Goal: Task Accomplishment & Management: Complete application form

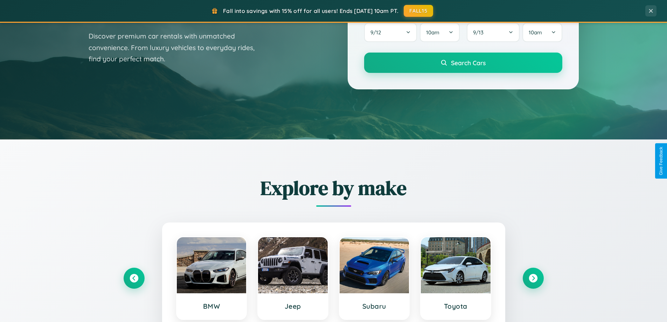
scroll to position [481, 0]
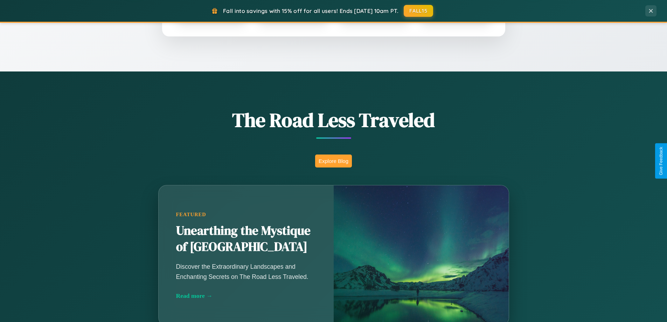
click at [333, 161] on button "Explore Blog" at bounding box center [333, 160] width 37 height 13
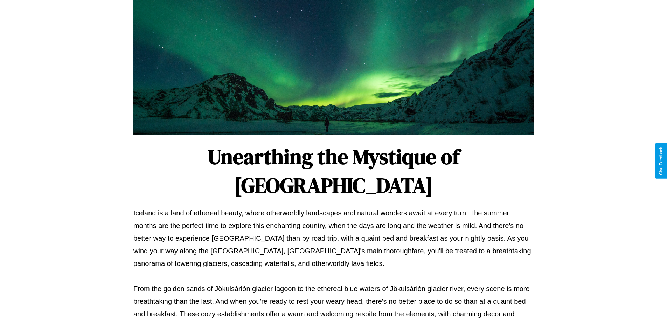
scroll to position [226, 0]
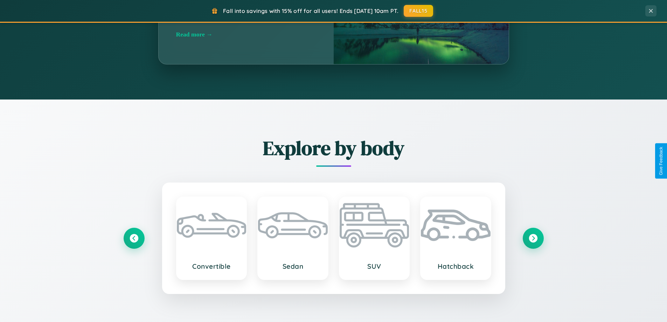
scroll to position [1346, 0]
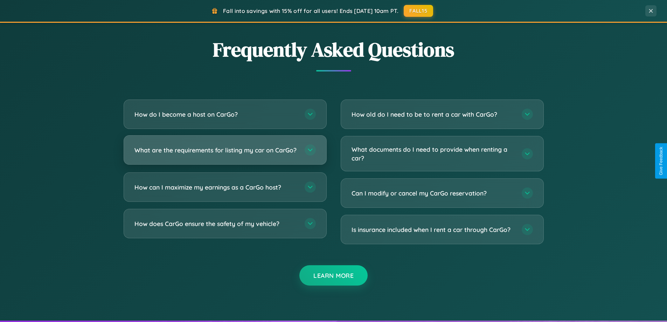
click at [225, 153] on h3 "What are the requirements for listing my car on CarGo?" at bounding box center [215, 150] width 163 height 9
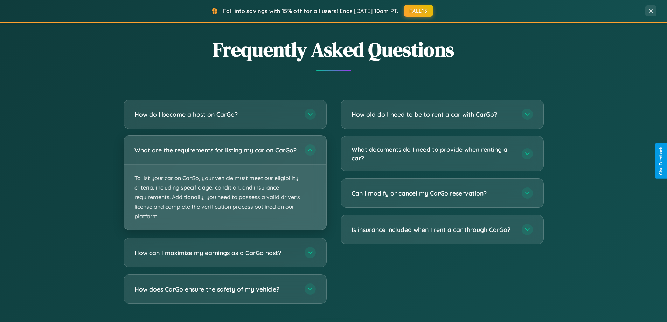
click at [225, 185] on p "To list your car on CarGo, your vehicle must meet our eligibility criteria, inc…" at bounding box center [225, 196] width 202 height 65
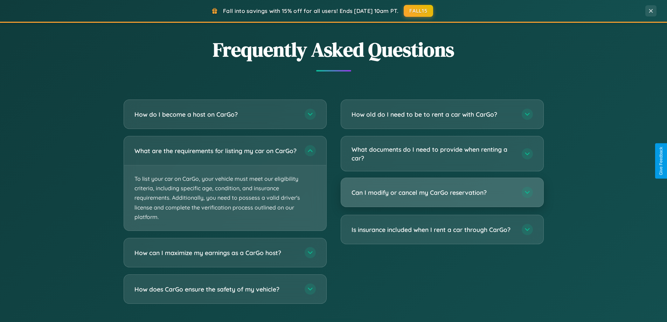
click at [442, 193] on h3 "Can I modify or cancel my CarGo reservation?" at bounding box center [432, 192] width 163 height 9
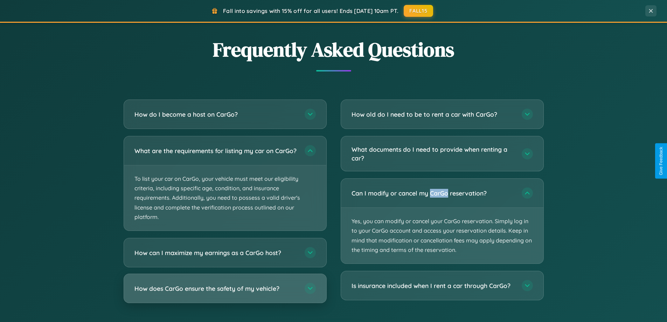
click at [225, 292] on h3 "How does CarGo ensure the safety of my vehicle?" at bounding box center [215, 288] width 163 height 9
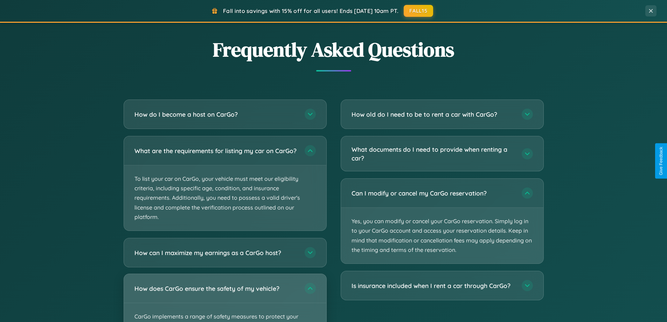
click at [225, 300] on div "How does CarGo ensure the safety of my vehicle?" at bounding box center [225, 288] width 202 height 29
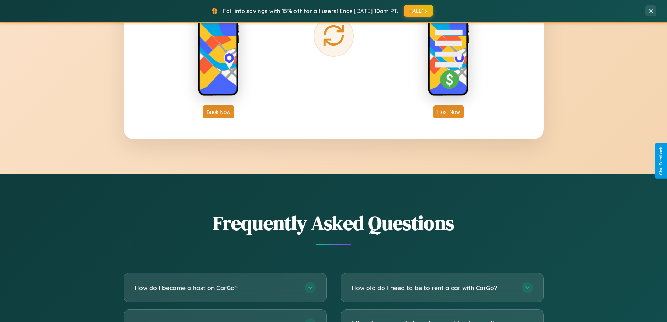
scroll to position [1124, 0]
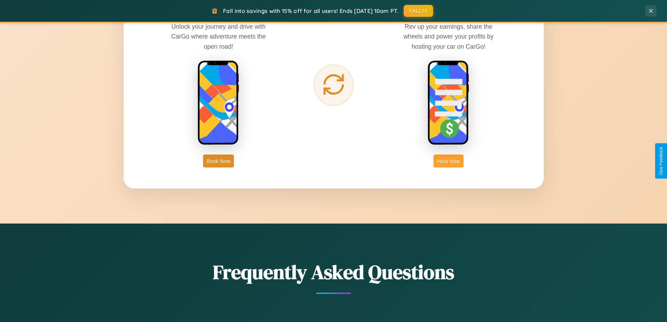
click at [448, 161] on button "Host Now" at bounding box center [448, 160] width 30 height 13
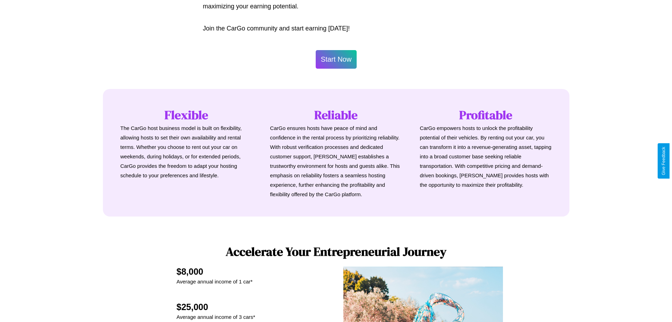
scroll to position [338, 0]
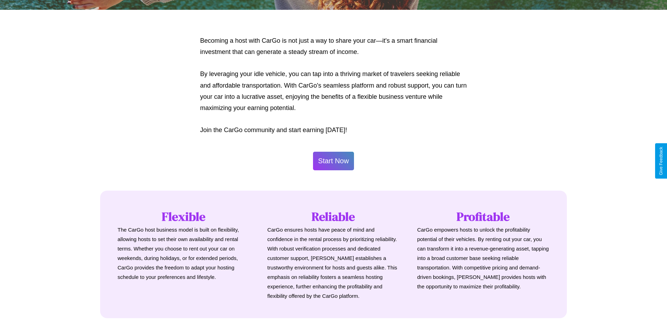
click at [333, 161] on button "Start Now" at bounding box center [333, 160] width 41 height 19
